Goal: Check status: Check status

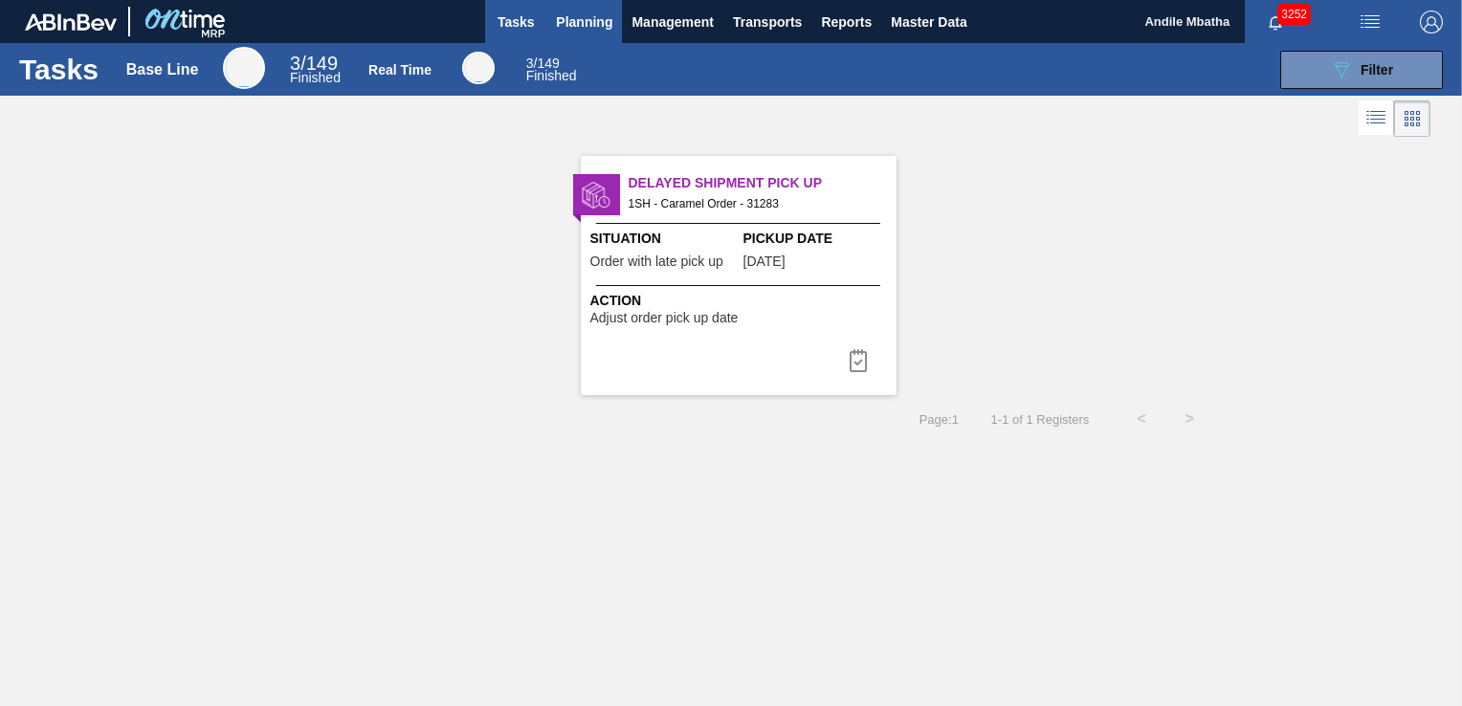
click at [583, 25] on span "Planning" at bounding box center [584, 22] width 56 height 23
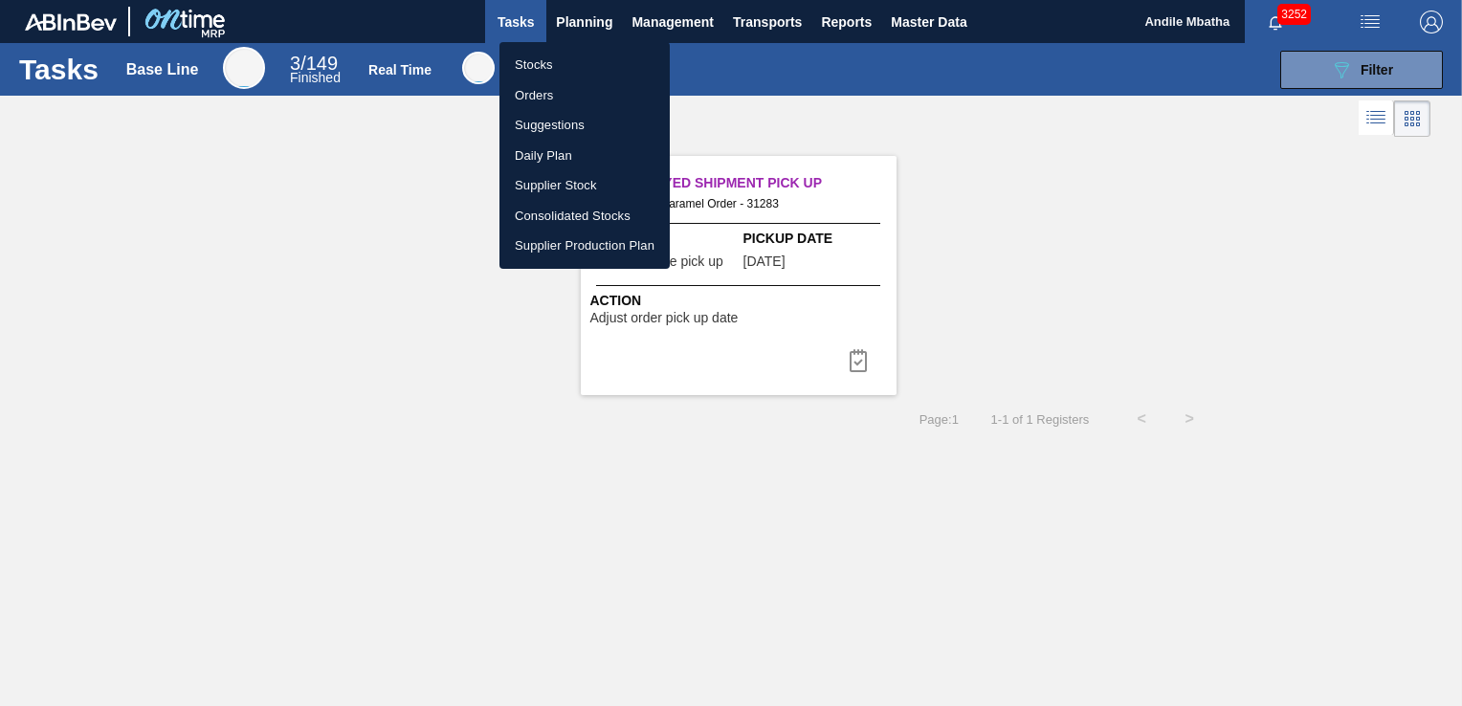
click at [556, 67] on li "Stocks" at bounding box center [584, 65] width 170 height 31
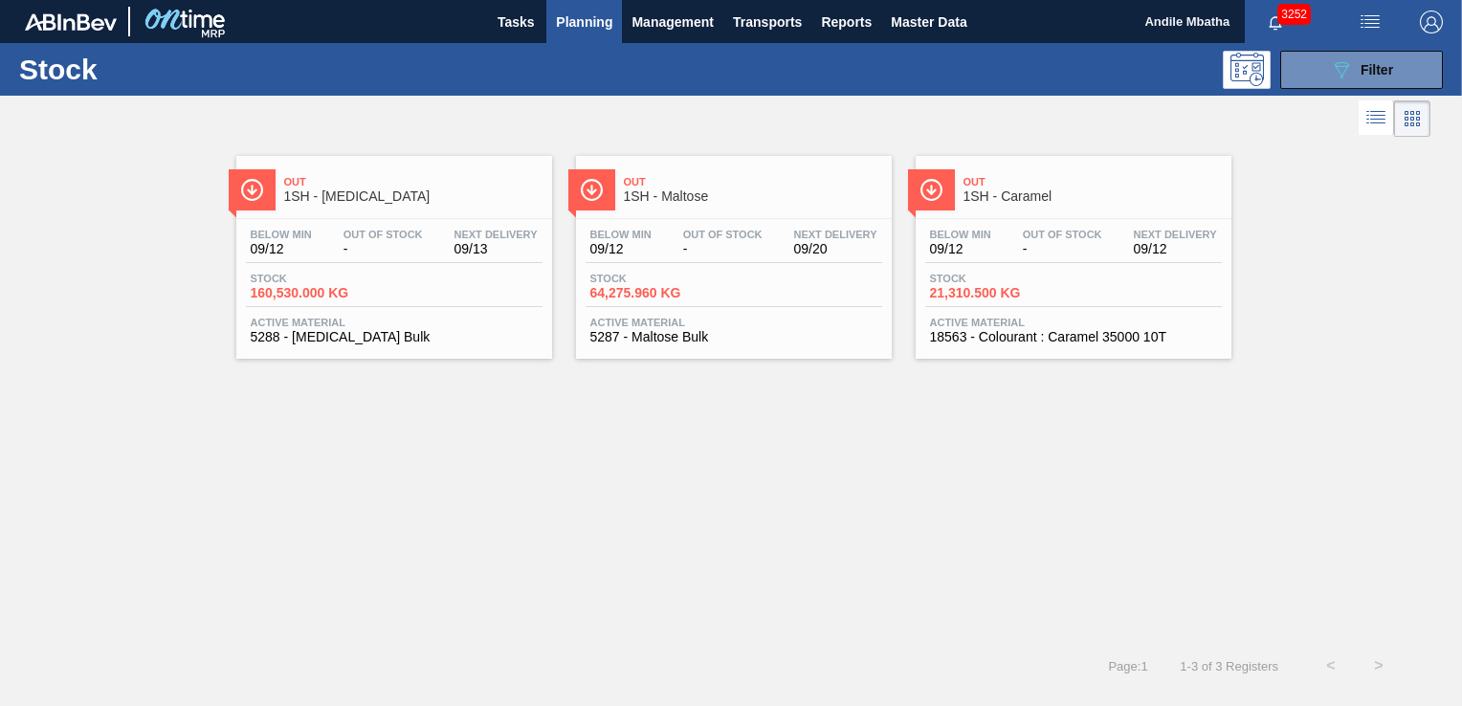
click at [1328, 90] on div "Stock 089F7B8B-B2A5-4AFE-B5C0-19BA573D28AC Filter" at bounding box center [731, 69] width 1462 height 53
click at [1336, 65] on icon at bounding box center [1342, 70] width 14 height 16
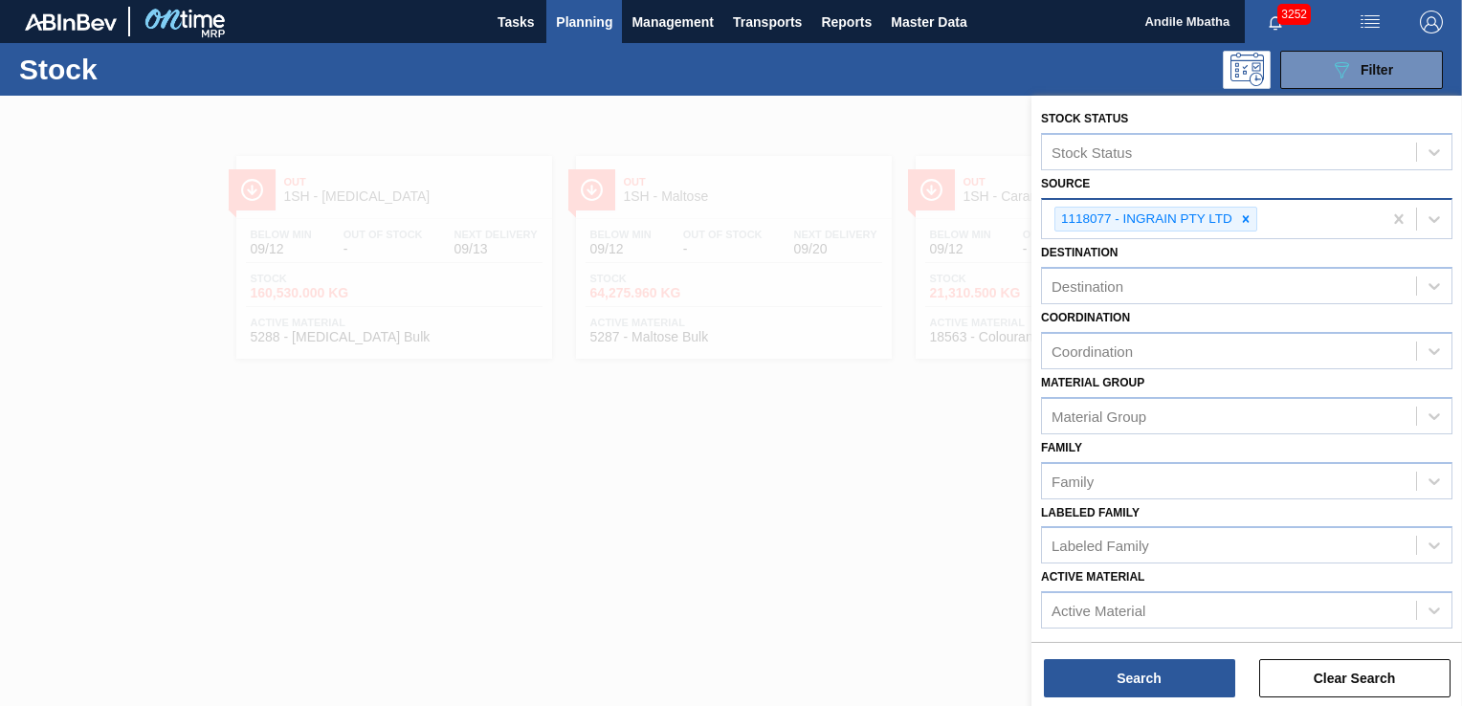
drag, startPoint x: 1245, startPoint y: 215, endPoint x: 1206, endPoint y: 224, distance: 40.2
click at [1243, 218] on icon at bounding box center [1246, 218] width 7 height 7
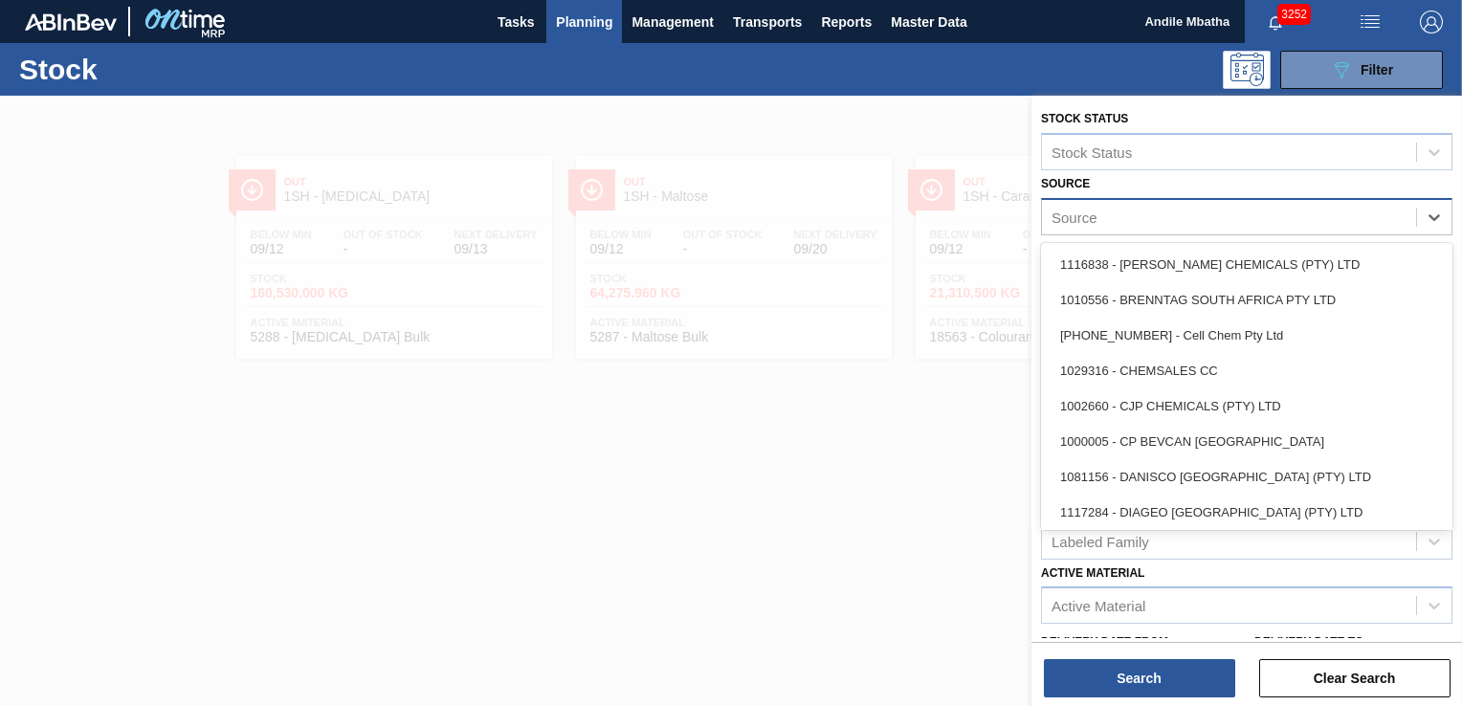
click at [1199, 219] on div "Source" at bounding box center [1229, 217] width 374 height 28
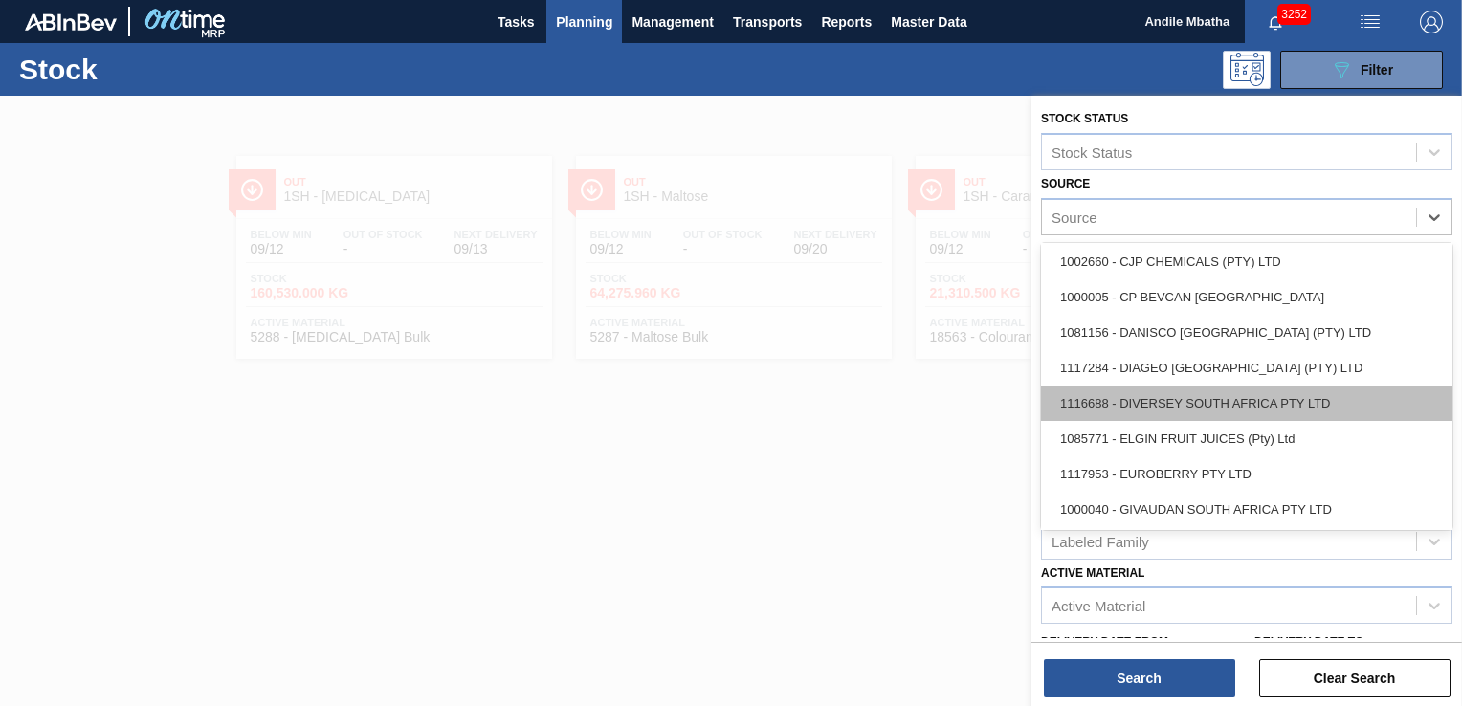
scroll to position [191, 0]
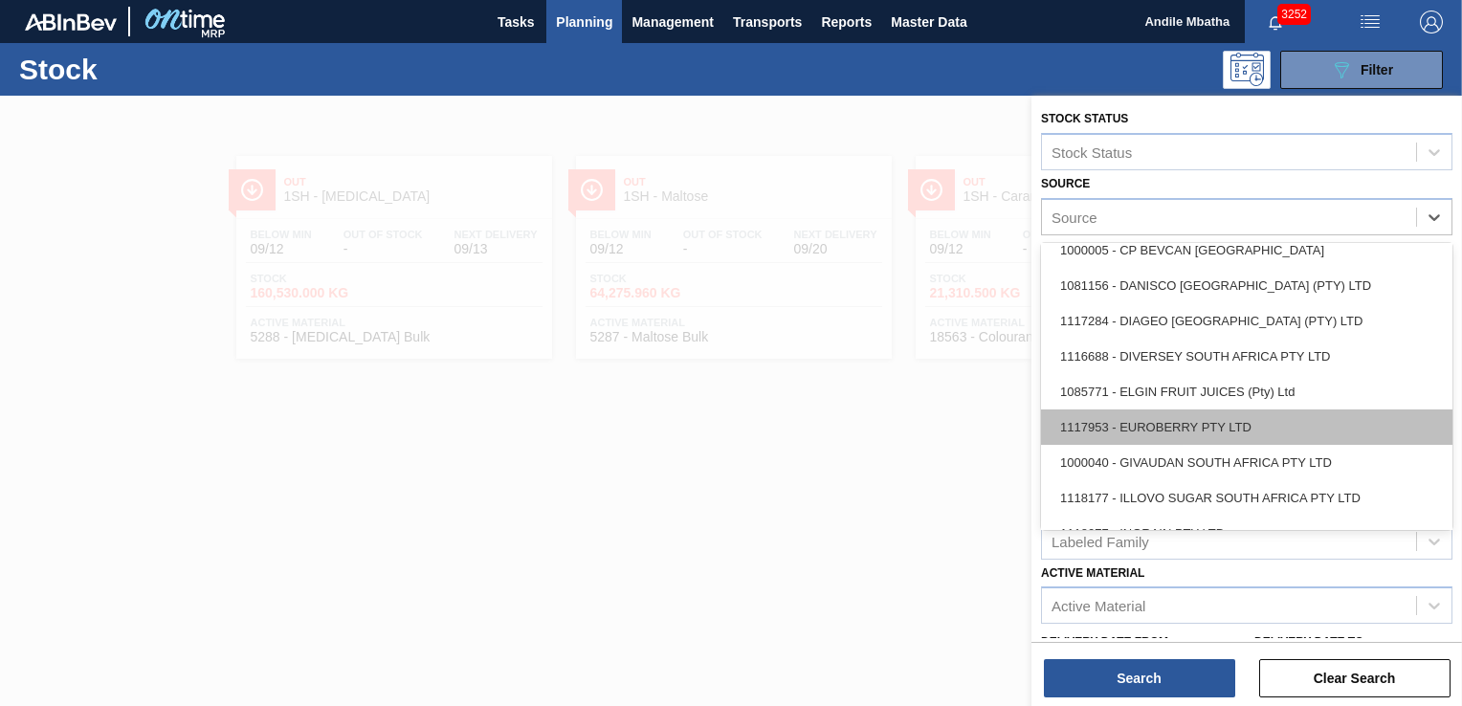
click at [1162, 425] on div "1117953 - EUROBERRY PTY LTD" at bounding box center [1246, 426] width 411 height 35
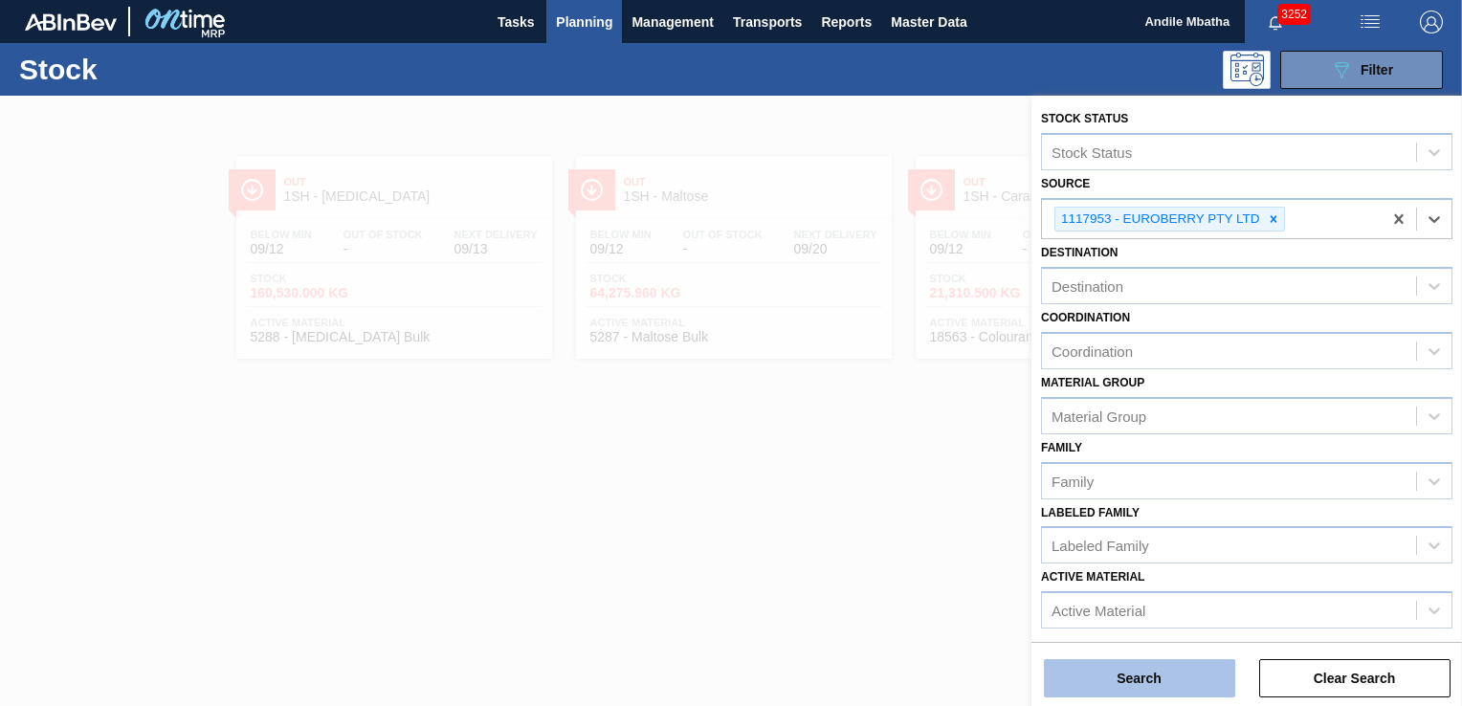
click at [1108, 683] on button "Search" at bounding box center [1139, 678] width 191 height 38
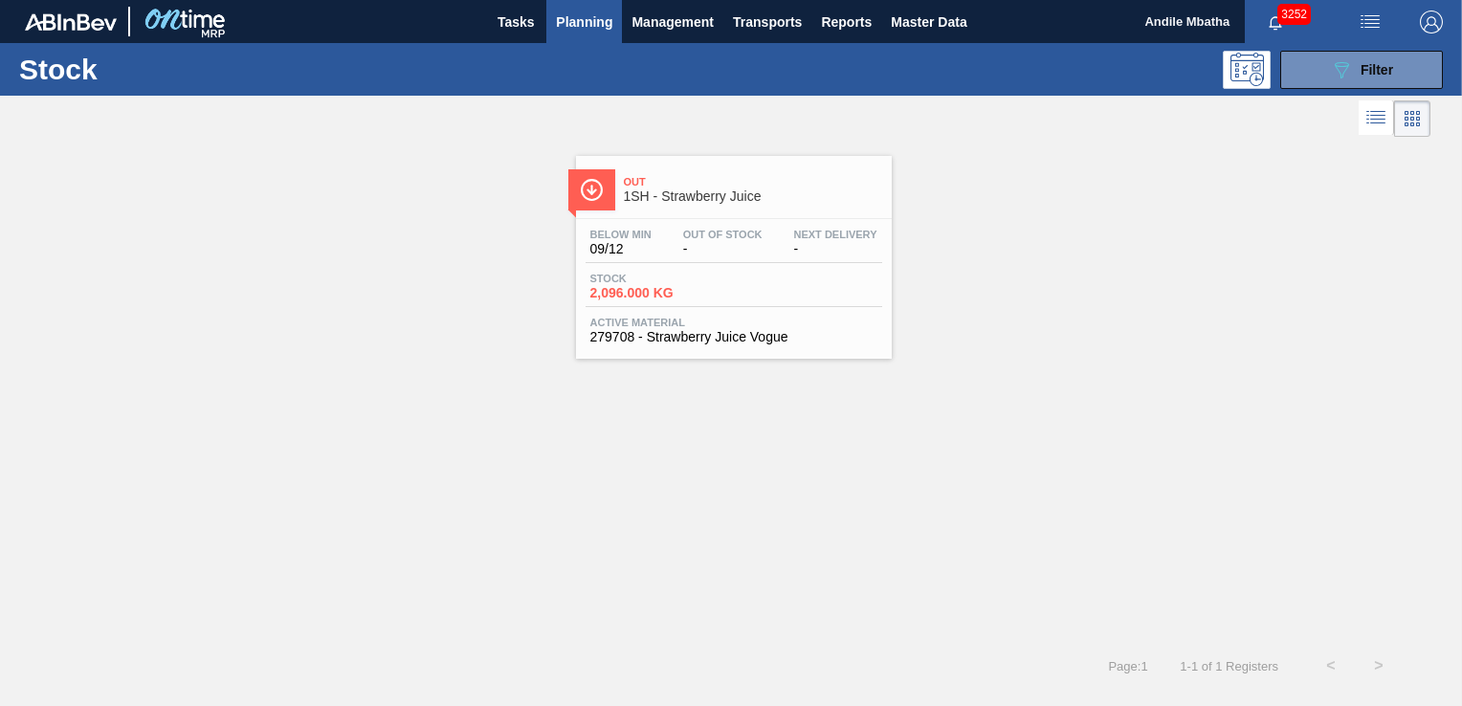
click at [717, 314] on div "Below Min 09/12 Out Of Stock - Next Delivery - Stock 2,096.000 KG Active Materi…" at bounding box center [734, 284] width 316 height 130
